Goal: Task Accomplishment & Management: Manage account settings

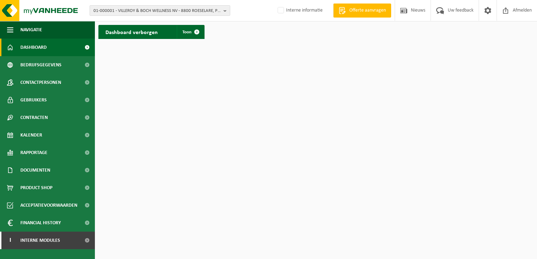
click at [159, 11] on span "01-000001 - VILLEROY & BOCH WELLNESS NV - 8800 ROESELARE, POPULIERSTRAAT 1" at bounding box center [156, 11] width 127 height 11
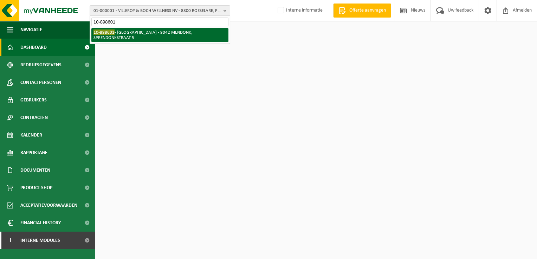
type input "10-898601"
click at [153, 35] on li "10-898601 - [GEOGRAPHIC_DATA] - 9042 [STREET_ADDRESS]" at bounding box center [159, 35] width 137 height 14
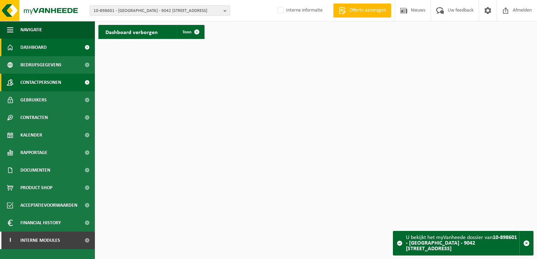
click at [25, 81] on span "Contactpersonen" at bounding box center [40, 83] width 41 height 18
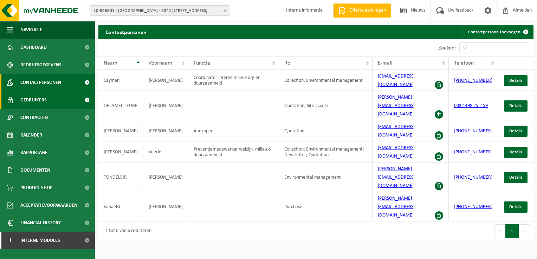
click at [25, 103] on span "Gebruikers" at bounding box center [33, 100] width 26 height 18
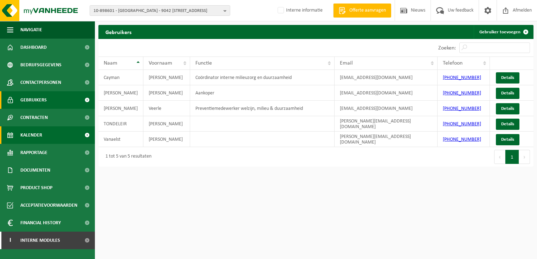
click at [37, 136] on span "Kalender" at bounding box center [31, 136] width 22 height 18
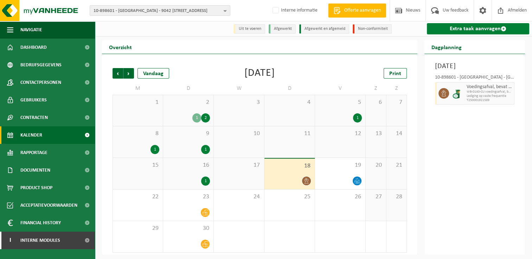
click at [476, 29] on link "Extra taak aanvragen" at bounding box center [478, 28] width 102 height 11
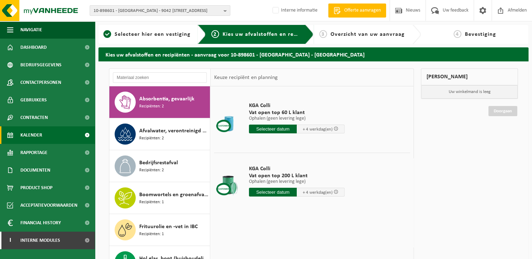
click at [32, 133] on span "Kalender" at bounding box center [31, 136] width 22 height 18
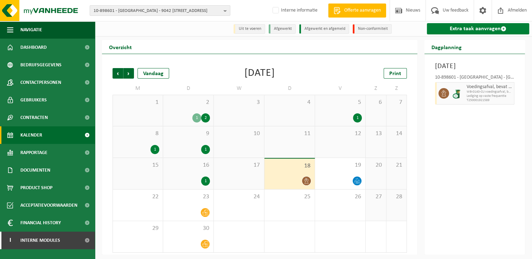
click at [459, 31] on link "Extra taak aanvragen" at bounding box center [478, 28] width 102 height 11
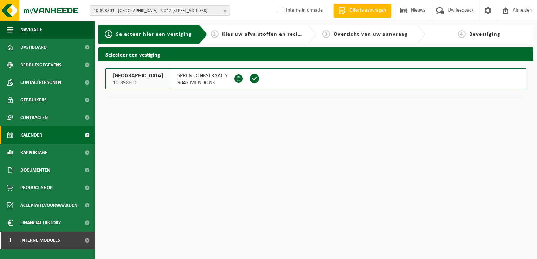
click at [37, 135] on span "Kalender" at bounding box center [31, 136] width 22 height 18
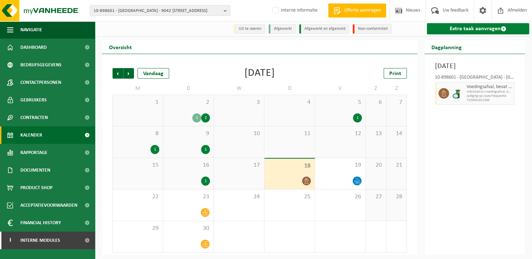
click at [468, 28] on link "Extra taak aanvragen" at bounding box center [478, 28] width 102 height 11
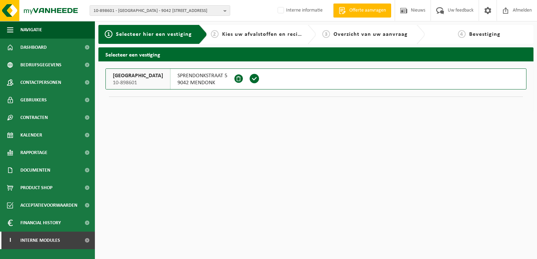
click at [210, 75] on span "SPRENDONKSTRAAT 5" at bounding box center [202, 75] width 50 height 7
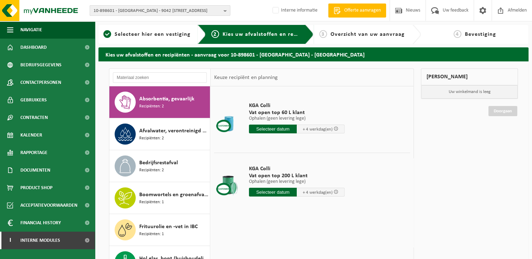
click at [163, 12] on span "10-898601 - [GEOGRAPHIC_DATA] - 9042 [STREET_ADDRESS]" at bounding box center [156, 11] width 127 height 11
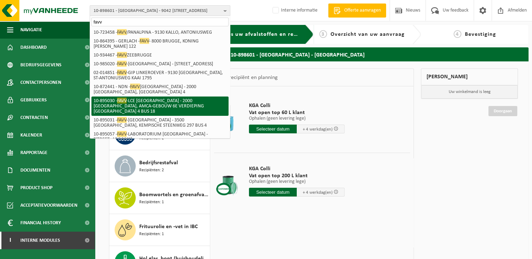
scroll to position [35, 0]
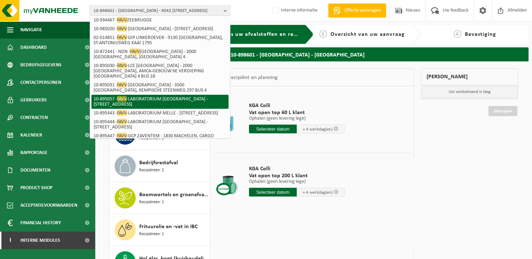
type input "favv"
click at [177, 103] on li "10-895057 - FAVV -LABORATORIUM GENTBRUGGE - 9050 GENTBRUGGE, BRAEMKASTEELSTRAAT…" at bounding box center [159, 102] width 137 height 14
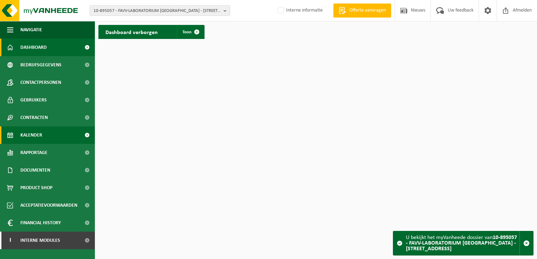
click at [39, 134] on span "Kalender" at bounding box center [31, 136] width 22 height 18
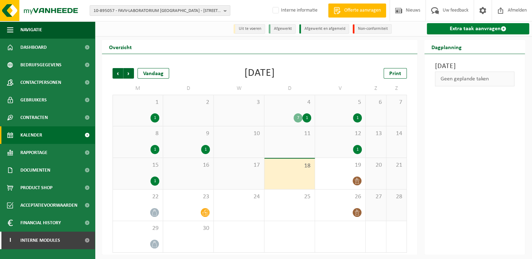
click at [470, 31] on link "Extra taak aanvragen" at bounding box center [478, 28] width 102 height 11
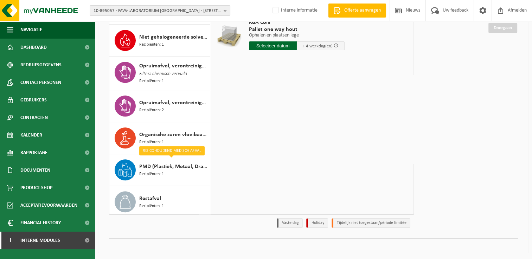
scroll to position [309, 0]
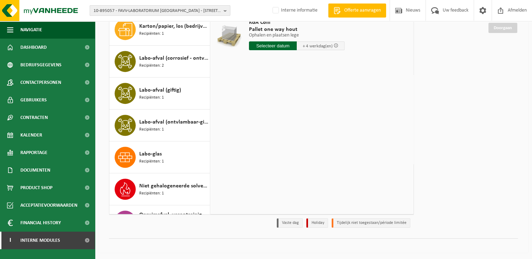
click at [123, 9] on span "10-895057 - FAVV-LABORATORIUM GENTBRUGGE - 9050 GENTBRUGGE, BRAEMKASTEELSTRAAT …" at bounding box center [156, 11] width 127 height 11
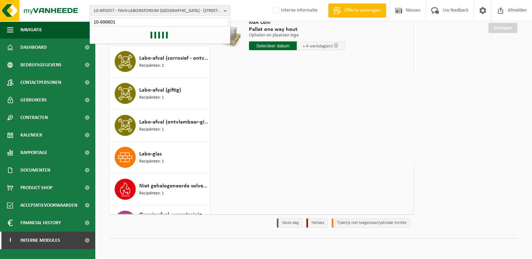
type input "10-898601"
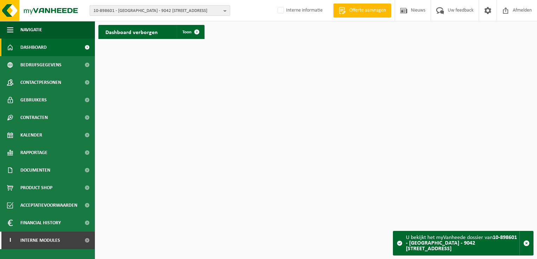
click at [104, 10] on span "10-898601 - [GEOGRAPHIC_DATA] - 9042 [STREET_ADDRESS]" at bounding box center [156, 11] width 127 height 11
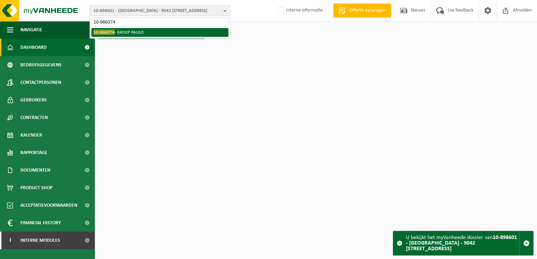
type input "10-966374"
click at [94, 37] on li "10-966374 - GROEP PAULO" at bounding box center [159, 32] width 137 height 9
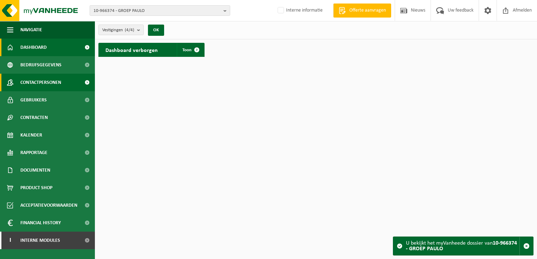
click at [48, 83] on span "Contactpersonen" at bounding box center [40, 83] width 41 height 18
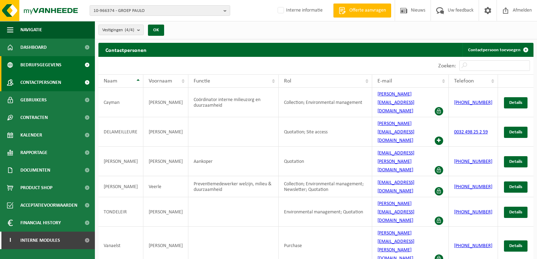
click at [43, 57] on span "Bedrijfsgegevens" at bounding box center [40, 65] width 41 height 18
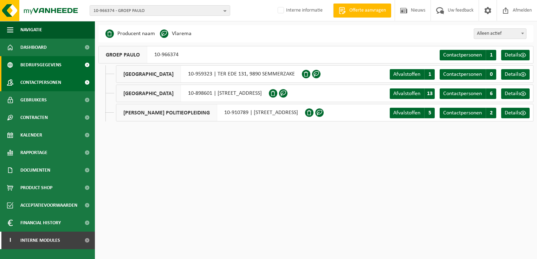
click at [48, 84] on span "Contactpersonen" at bounding box center [40, 83] width 41 height 18
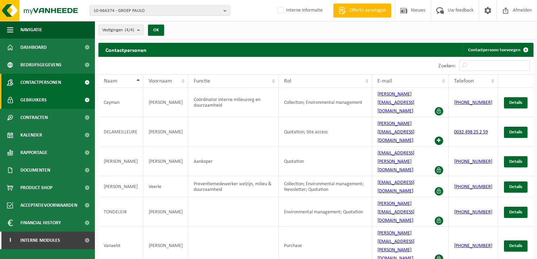
click at [41, 102] on span "Gebruikers" at bounding box center [33, 100] width 26 height 18
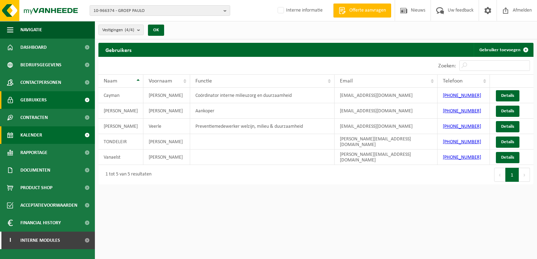
click at [39, 132] on span "Kalender" at bounding box center [31, 136] width 22 height 18
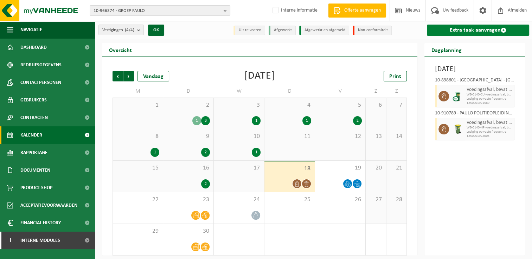
click at [483, 31] on link "Extra taak aanvragen" at bounding box center [478, 30] width 102 height 11
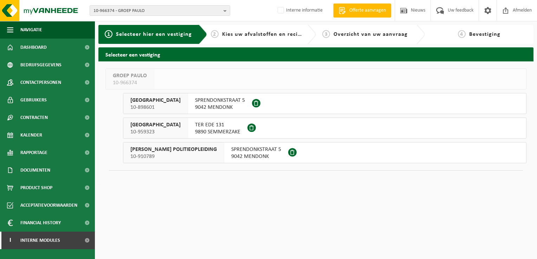
click at [181, 103] on span "[GEOGRAPHIC_DATA]" at bounding box center [155, 100] width 50 height 7
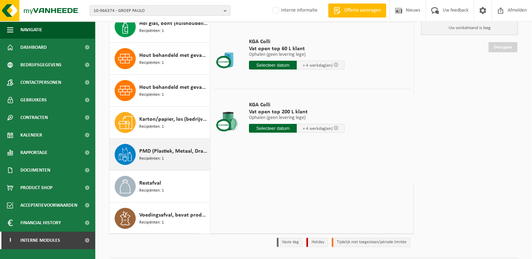
scroll to position [70, 0]
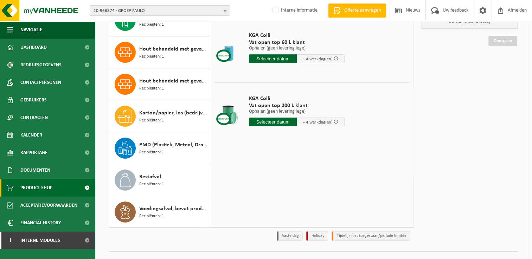
click at [35, 188] on span "Product Shop" at bounding box center [36, 188] width 32 height 18
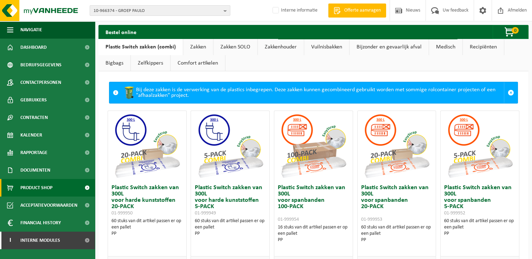
click at [375, 46] on link "Bijzonder en gevaarlijk afval" at bounding box center [388, 47] width 79 height 16
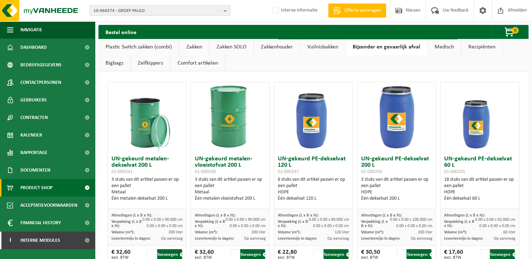
click at [202, 12] on span "10-966374 - GROEP PAULO" at bounding box center [156, 11] width 127 height 11
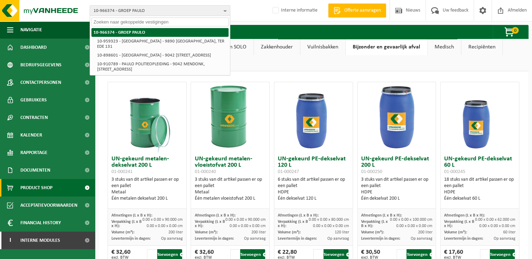
click at [128, 32] on li "10-966374 - GROEP PAULO" at bounding box center [159, 32] width 137 height 9
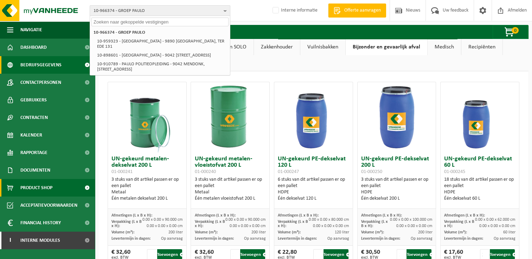
click at [35, 64] on span "Bedrijfsgegevens" at bounding box center [40, 65] width 41 height 18
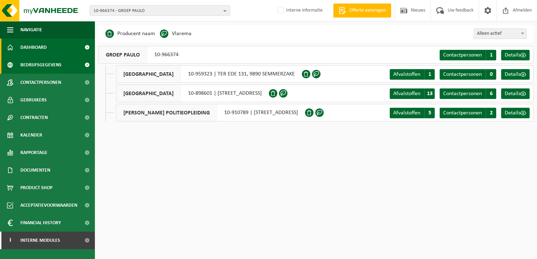
click at [45, 51] on span "Dashboard" at bounding box center [33, 48] width 26 height 18
